Goal: Find specific page/section: Find specific page/section

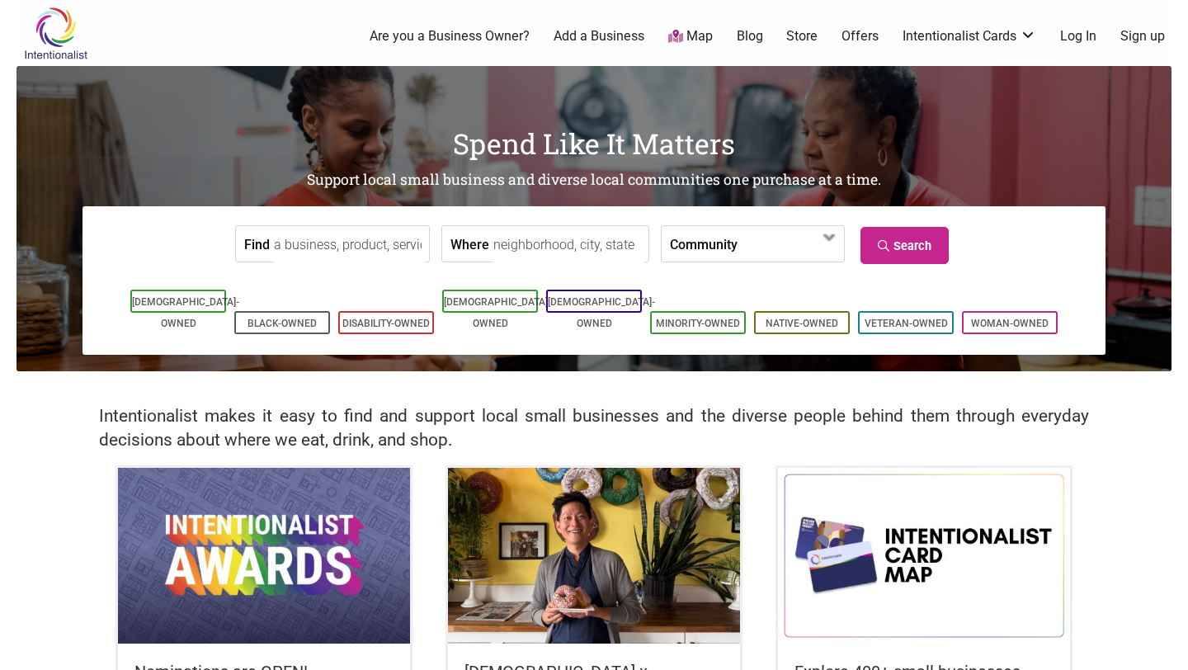
click at [595, 241] on input "Where" at bounding box center [569, 244] width 151 height 37
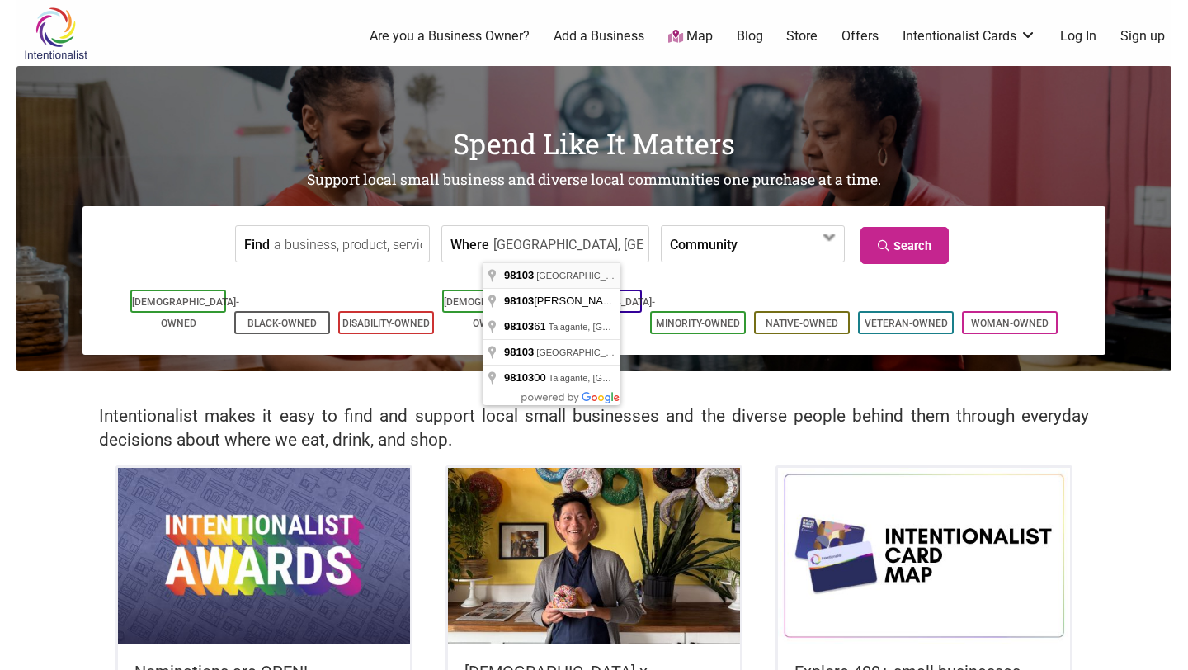
type input "[GEOGRAPHIC_DATA], [GEOGRAPHIC_DATA]"
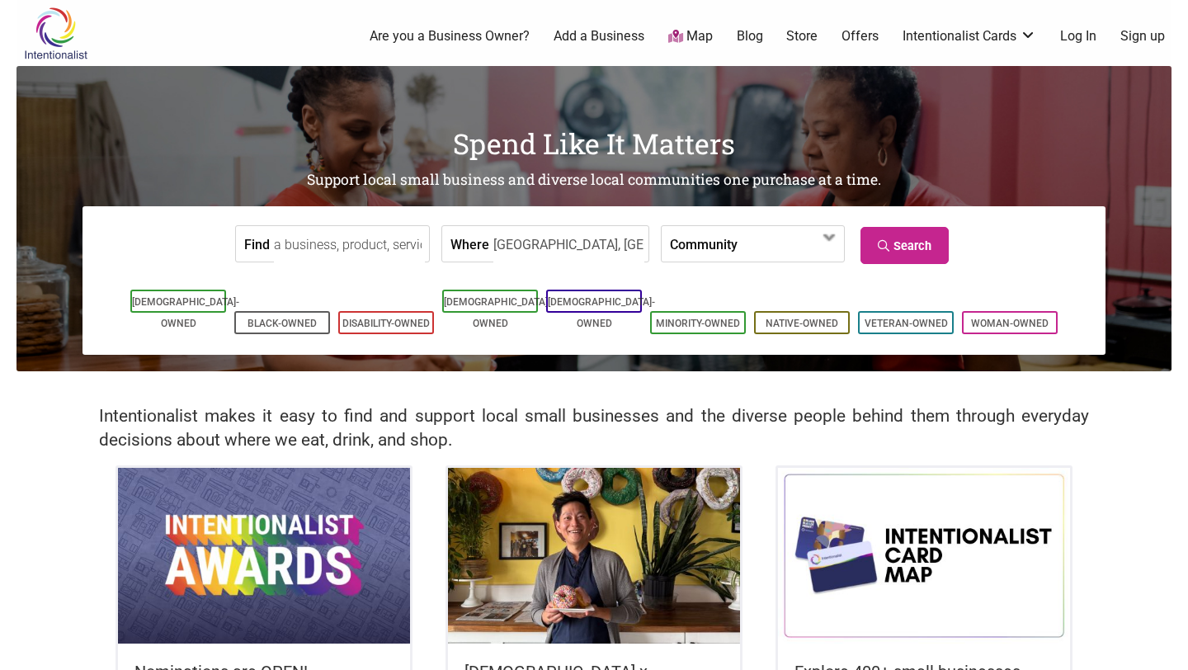
click at [344, 250] on input "Find" at bounding box center [349, 244] width 151 height 37
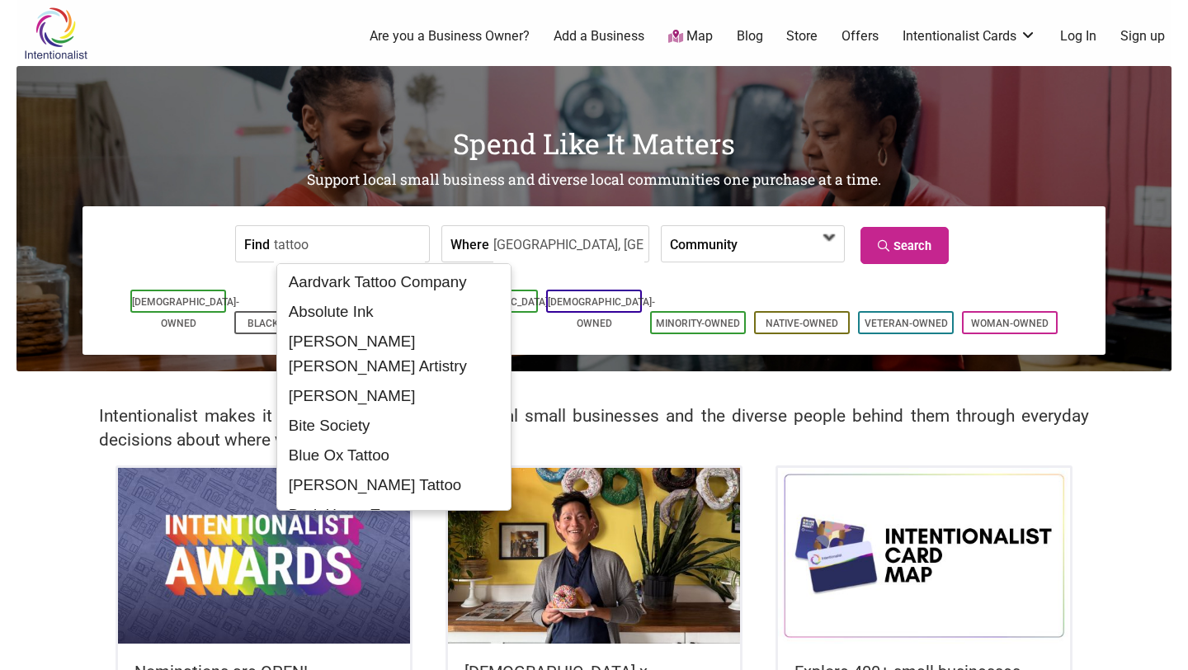
type input "tattoo"
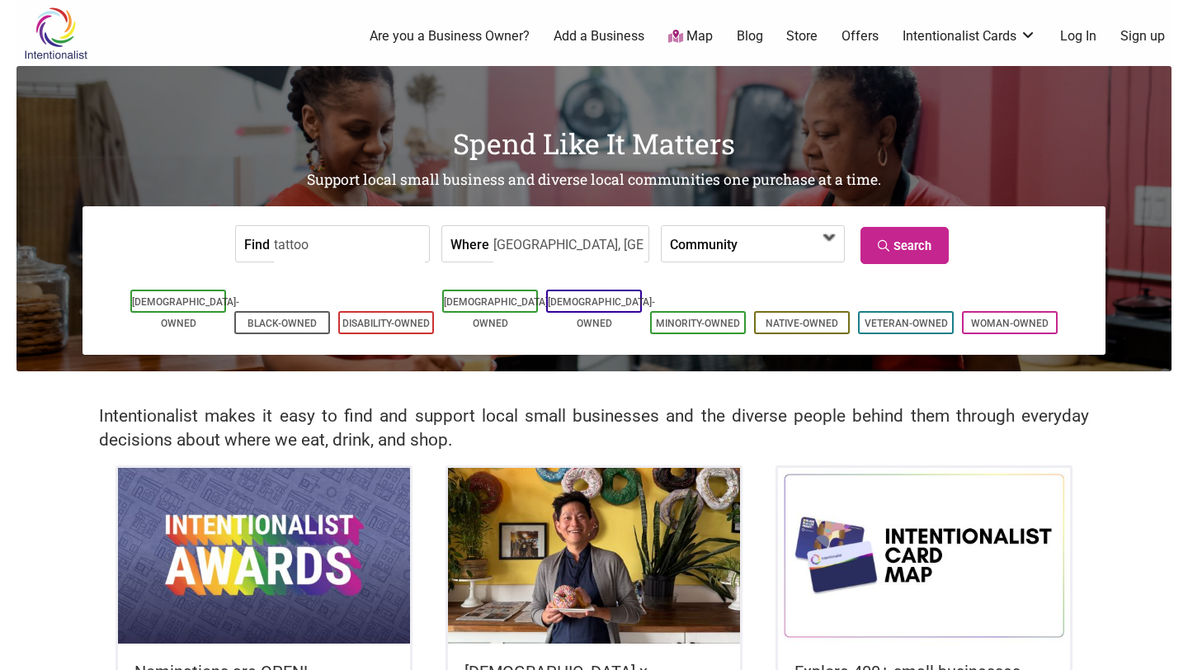
click at [788, 240] on span at bounding box center [784, 245] width 71 height 28
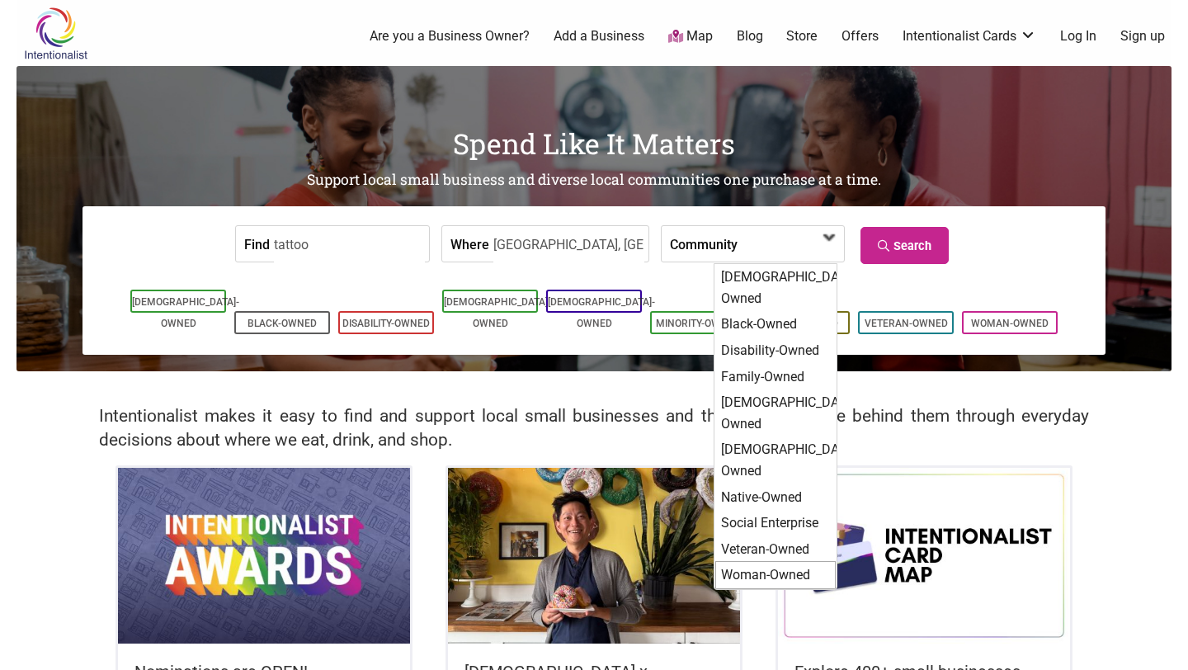
click at [761, 561] on div "Woman-Owned" at bounding box center [776, 575] width 120 height 28
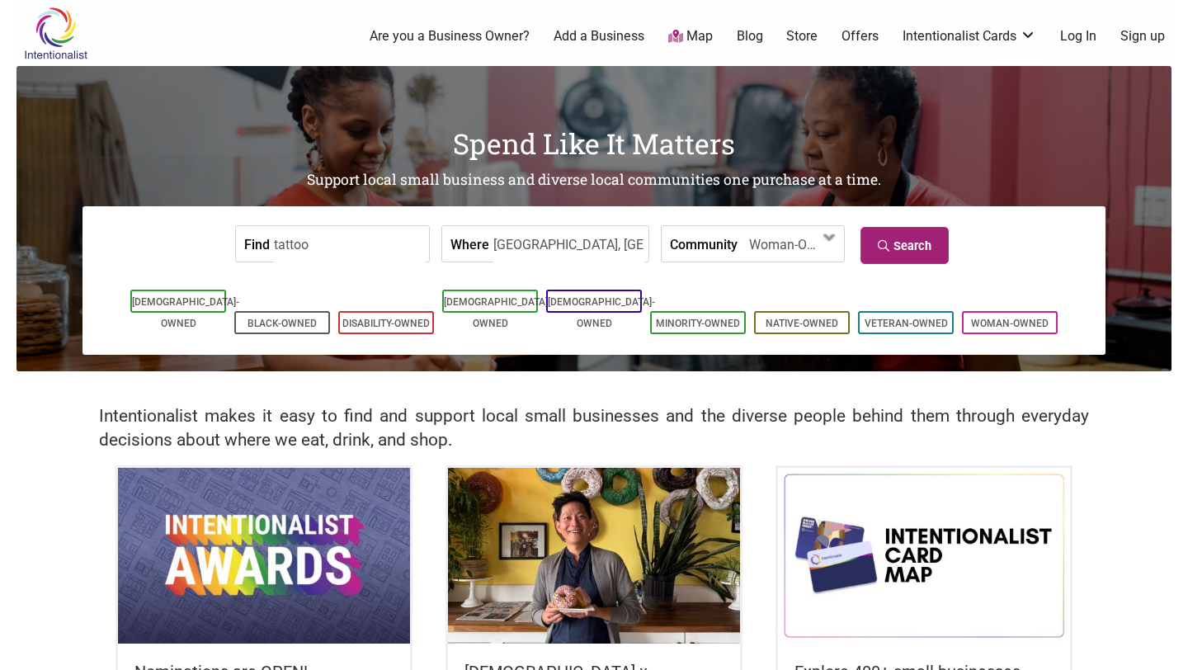
click at [922, 240] on link "Search" at bounding box center [905, 245] width 88 height 37
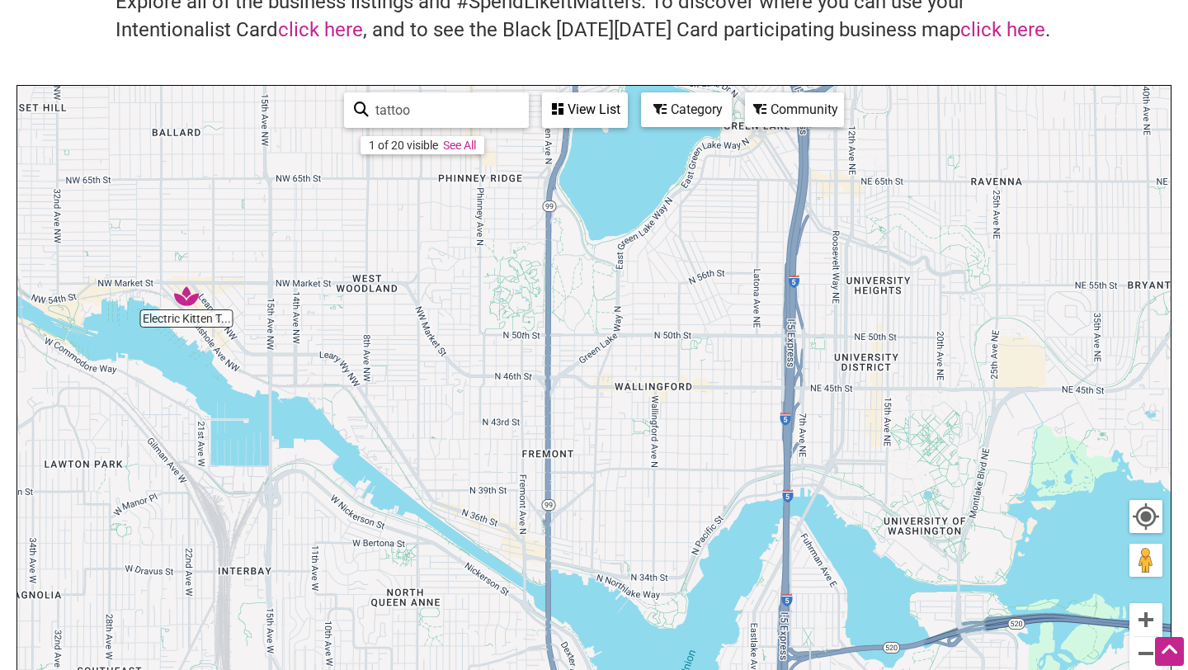
scroll to position [87, 0]
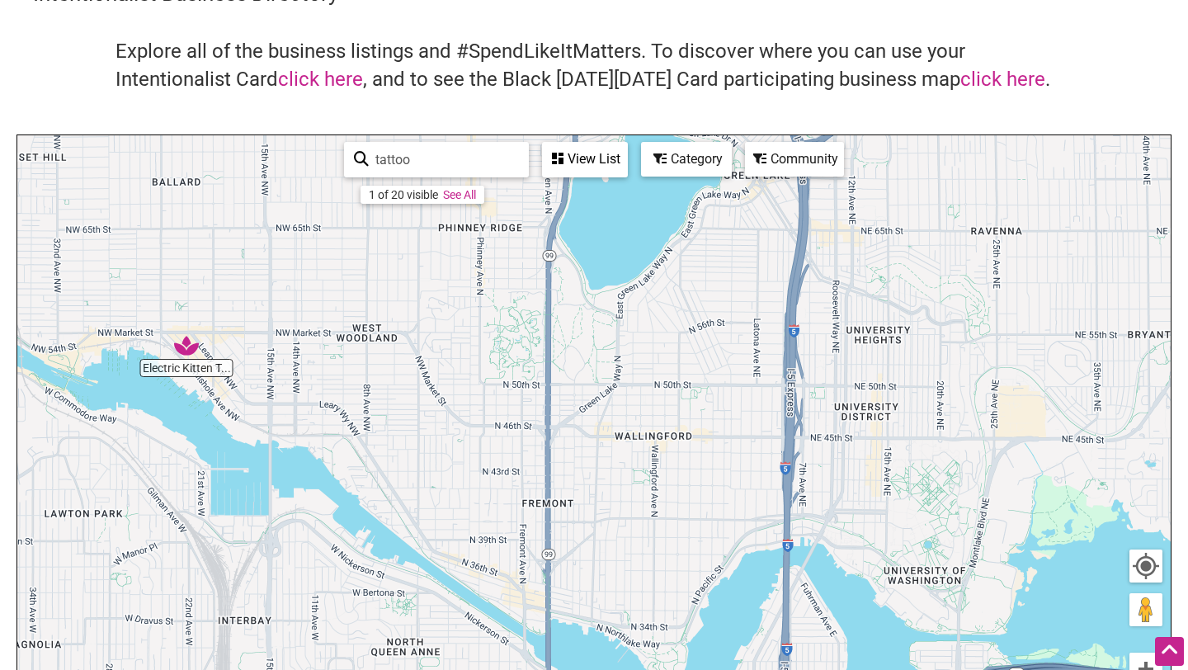
click at [187, 347] on img "Electric Kitten Tattoo" at bounding box center [186, 345] width 25 height 25
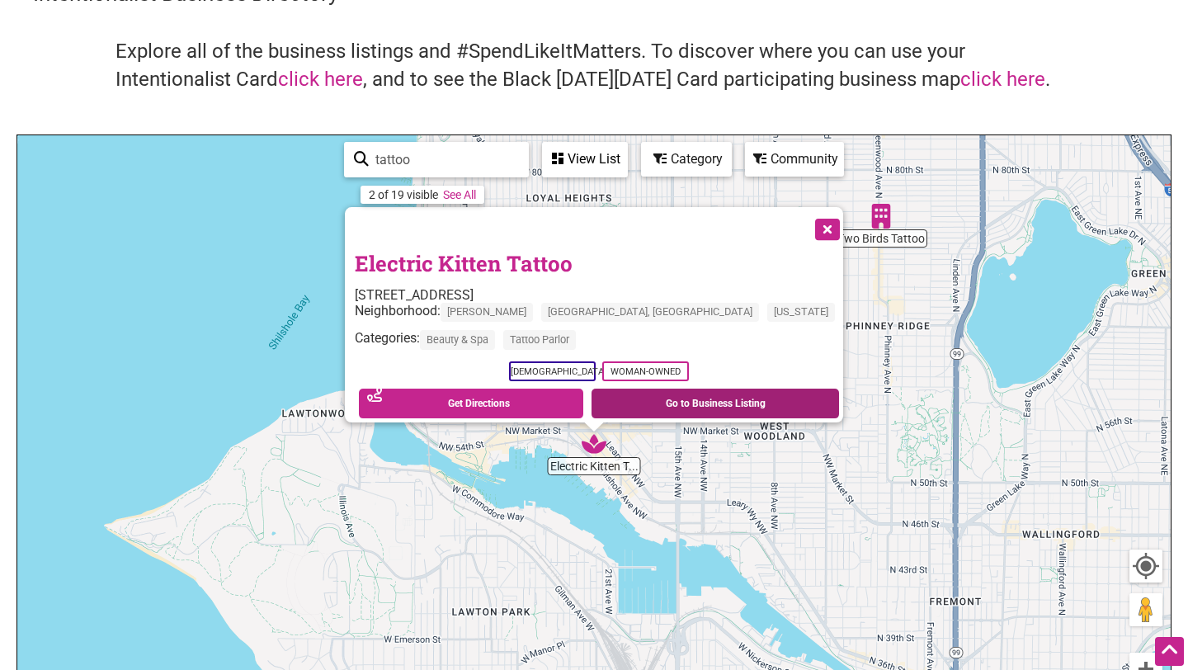
click at [639, 396] on link "Go to Business Listing" at bounding box center [716, 404] width 248 height 30
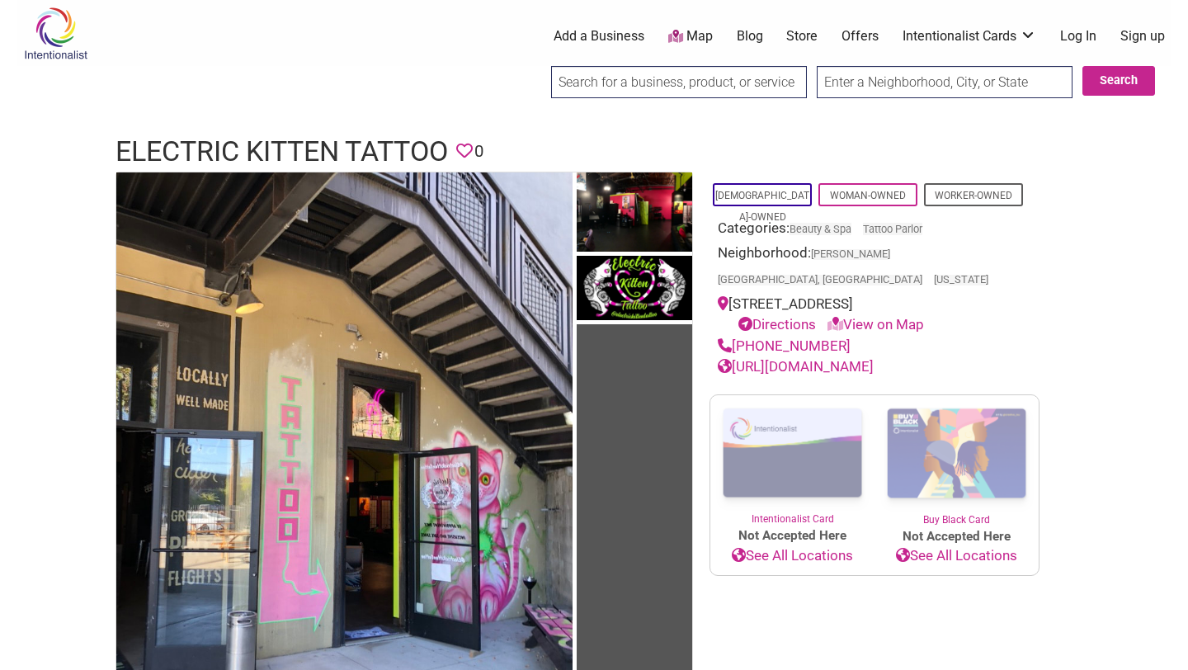
click at [874, 358] on link "[URL][DOMAIN_NAME]" at bounding box center [796, 366] width 156 height 17
